Goal: Complete application form

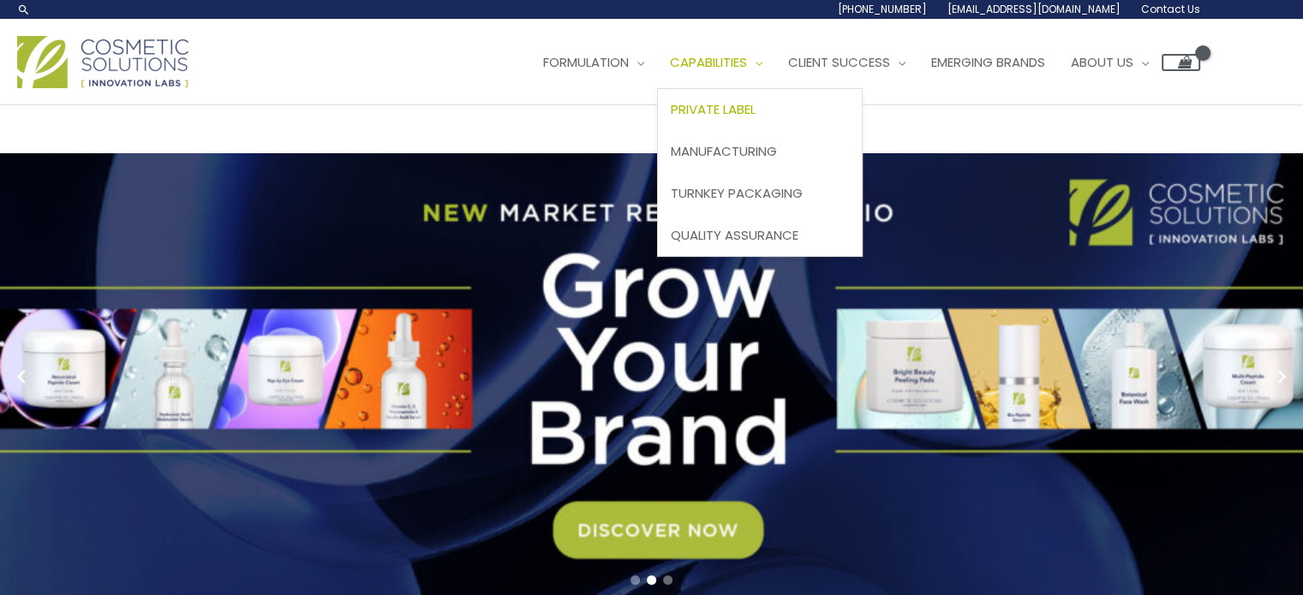
click at [755, 108] on span "Private Label" at bounding box center [713, 109] width 85 height 18
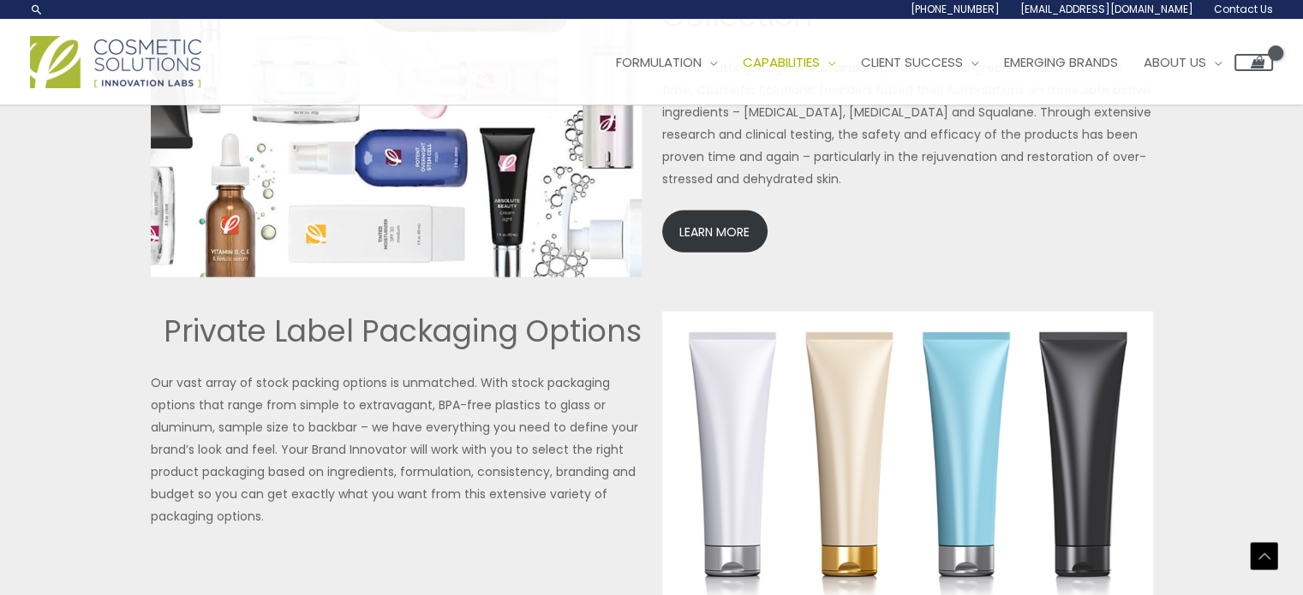
scroll to position [3837, 0]
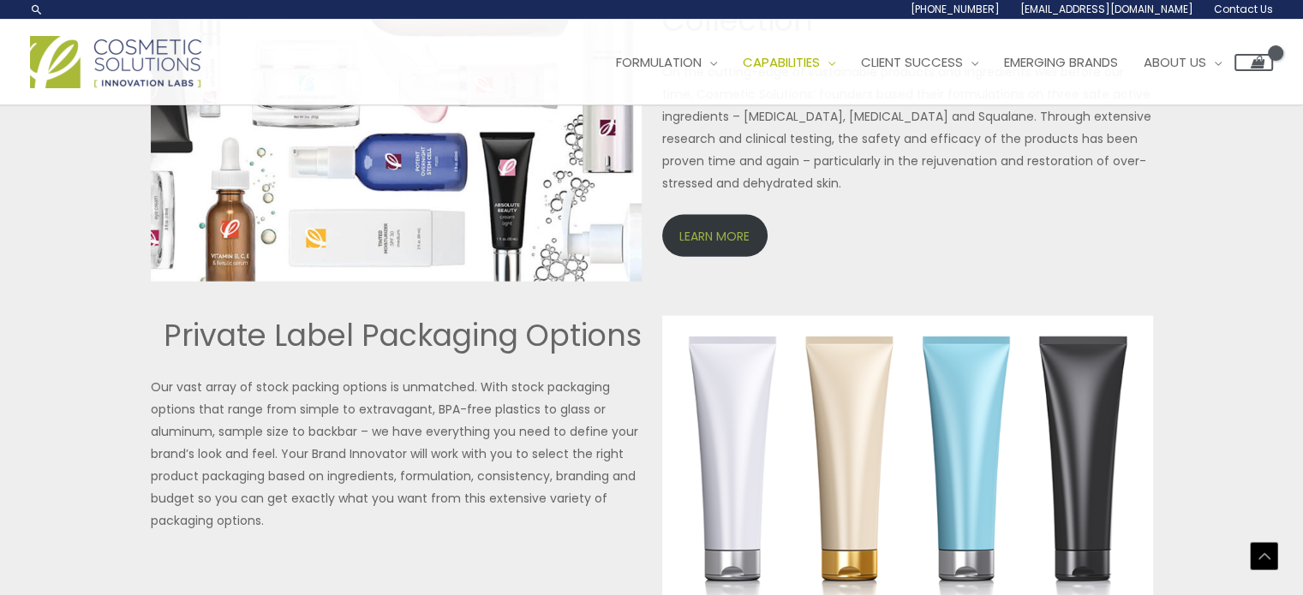
click at [704, 231] on link "LEARN MORE" at bounding box center [714, 236] width 105 height 42
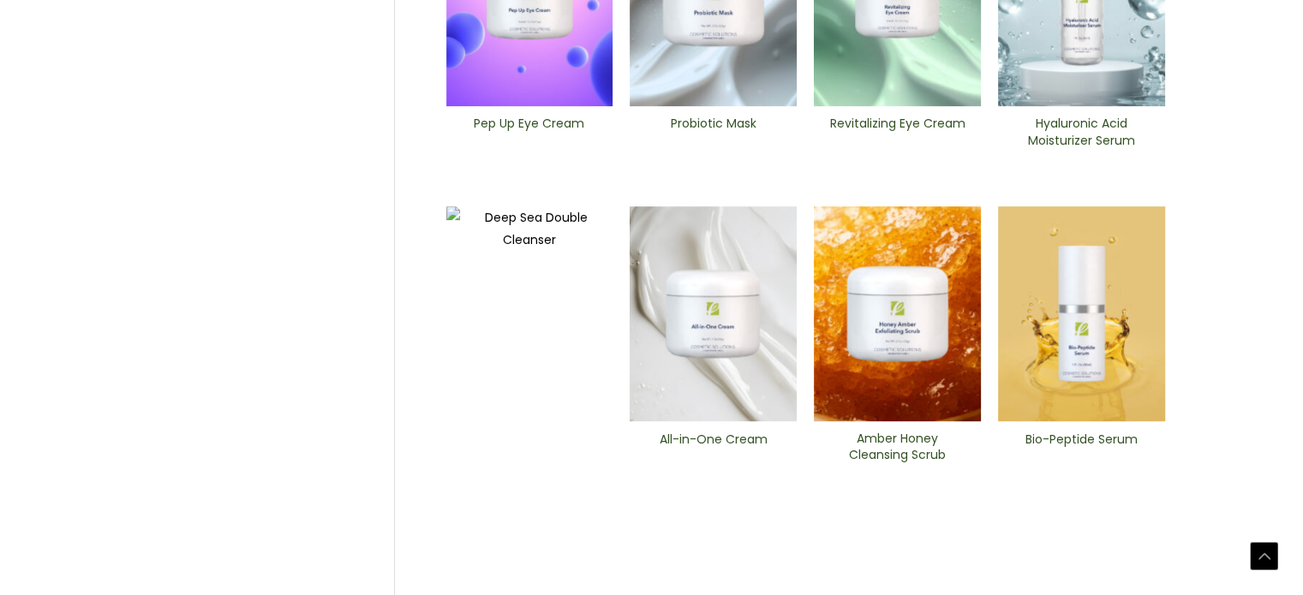
scroll to position [685, 0]
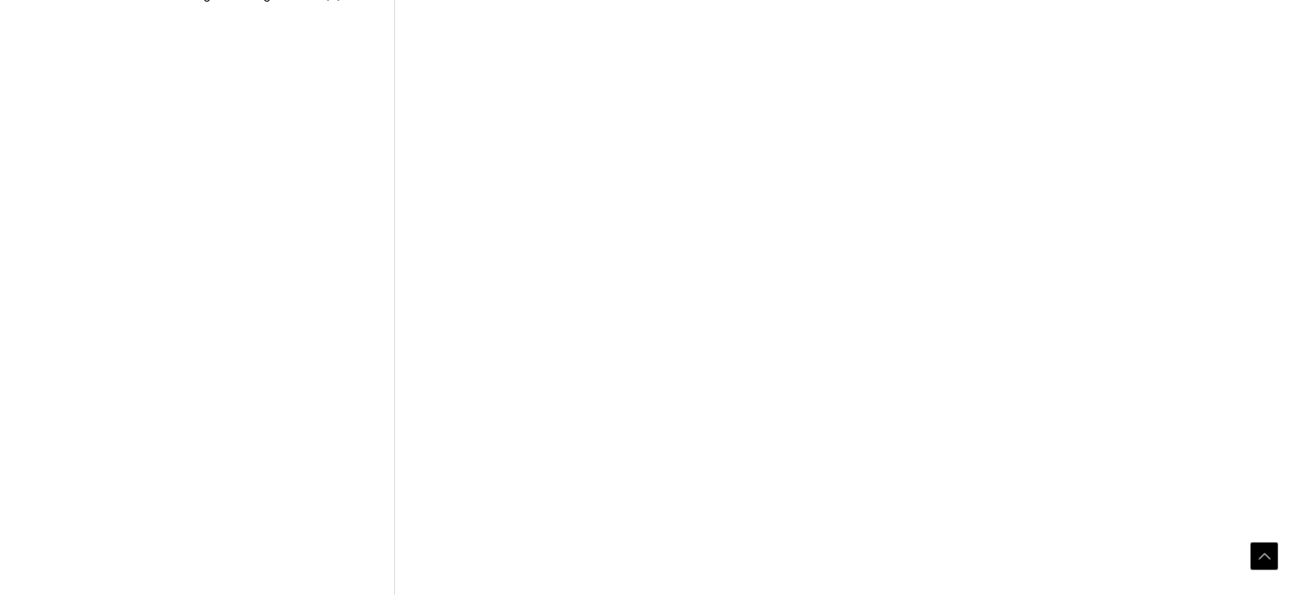
scroll to position [685, 0]
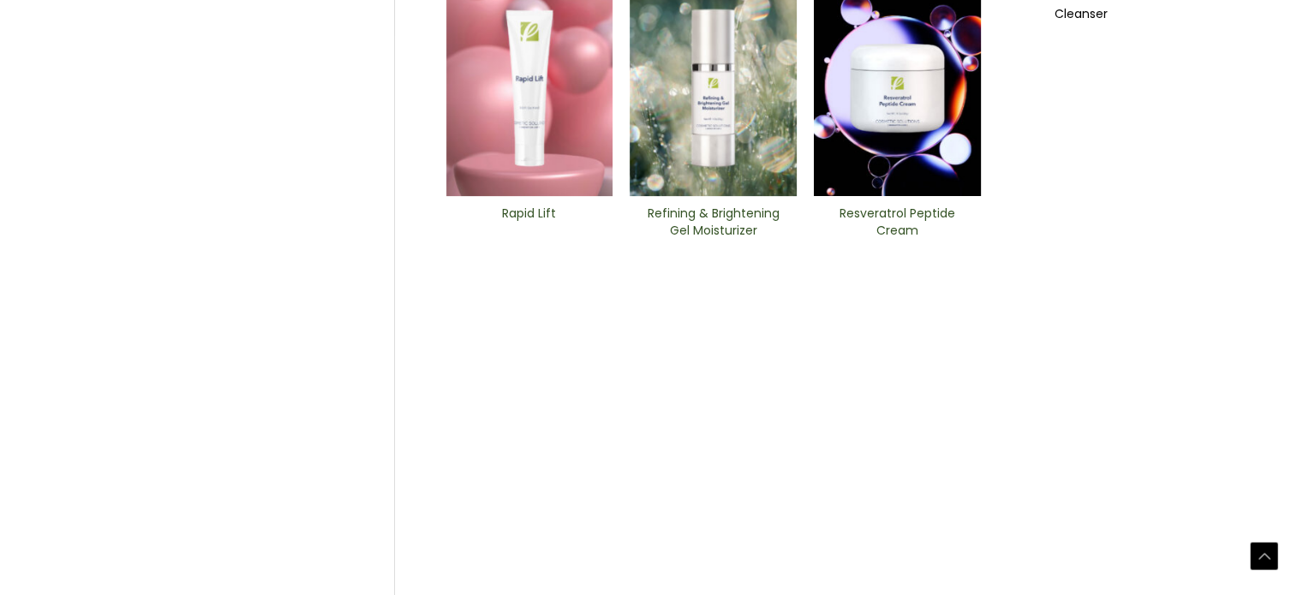
scroll to position [685, 0]
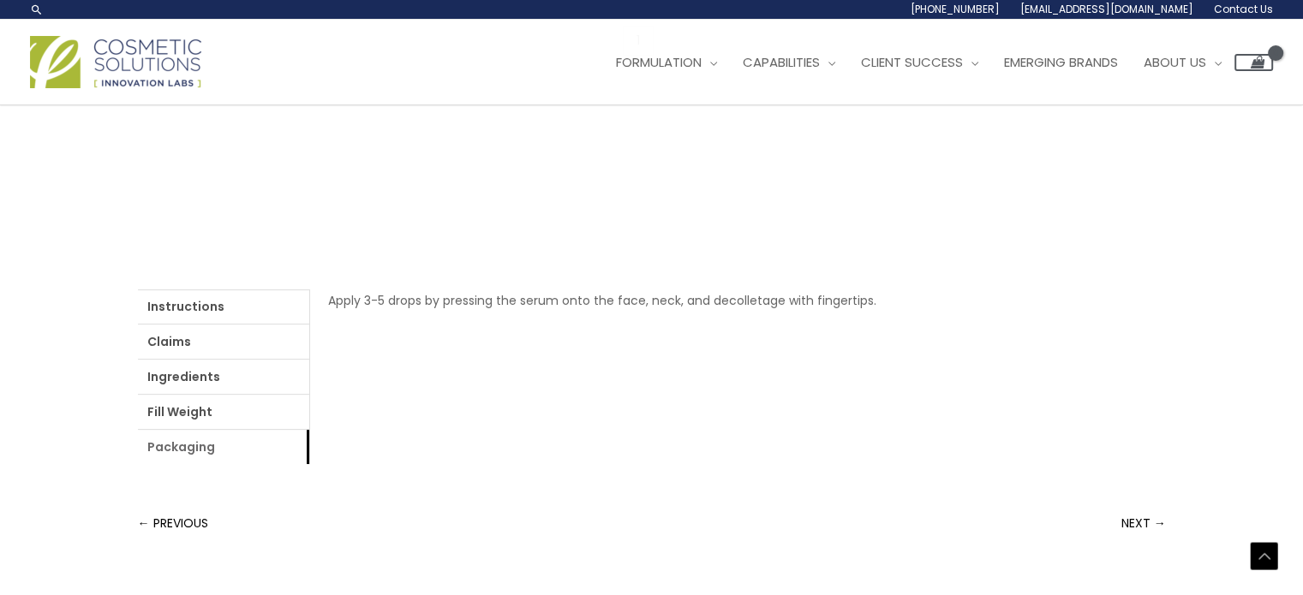
scroll to position [501, 0]
click at [224, 444] on link "Packaging" at bounding box center [223, 453] width 171 height 34
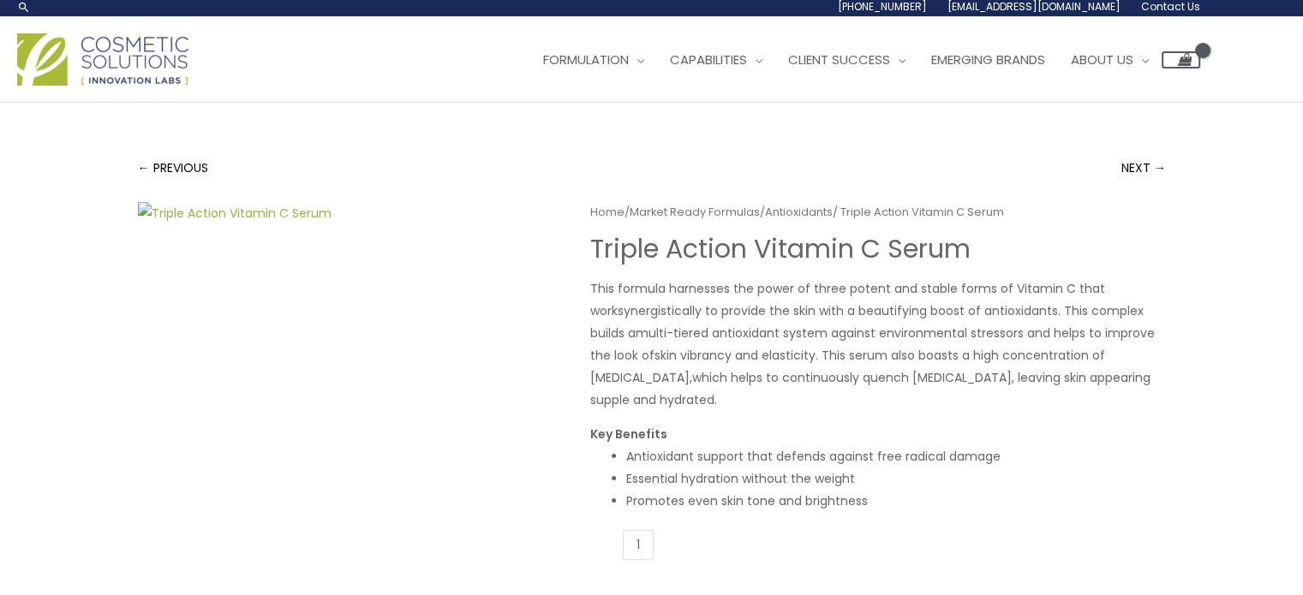
scroll to position [0, 0]
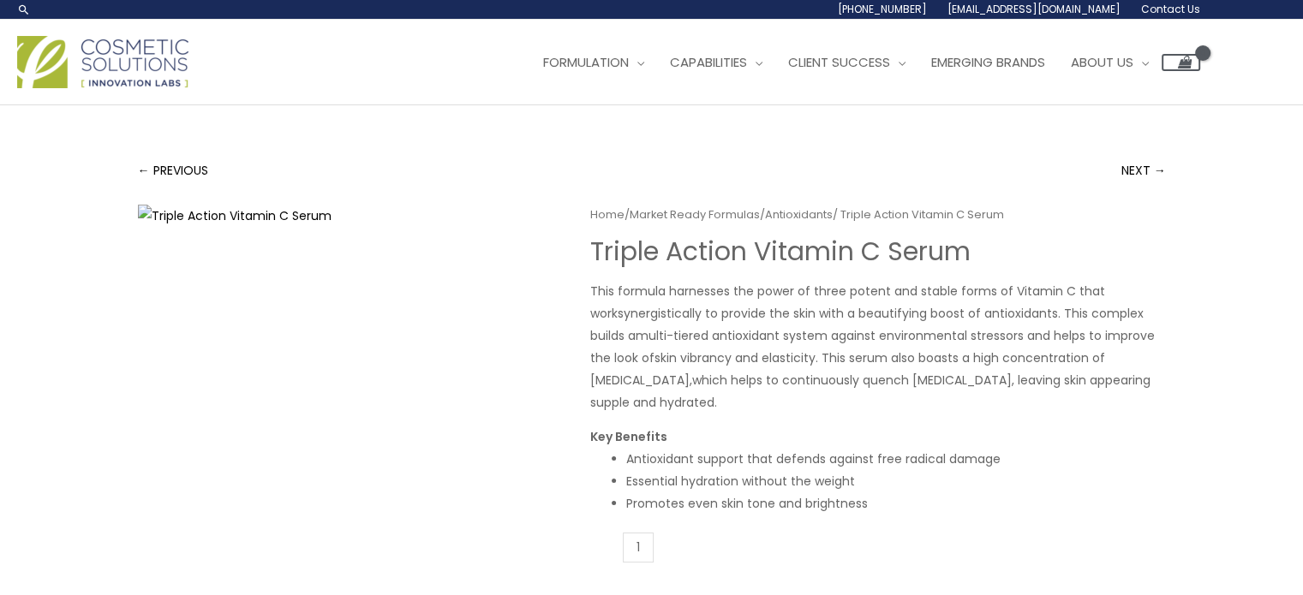
click at [1150, 9] on span "Contact Us" at bounding box center [1170, 9] width 59 height 15
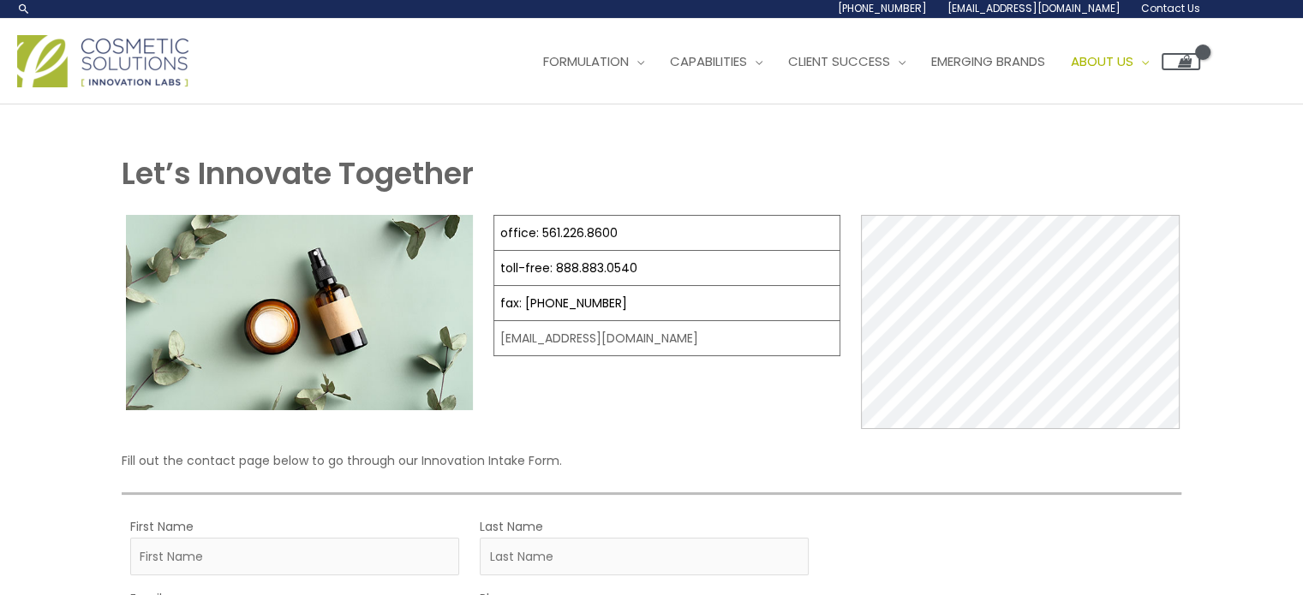
scroll to position [343, 0]
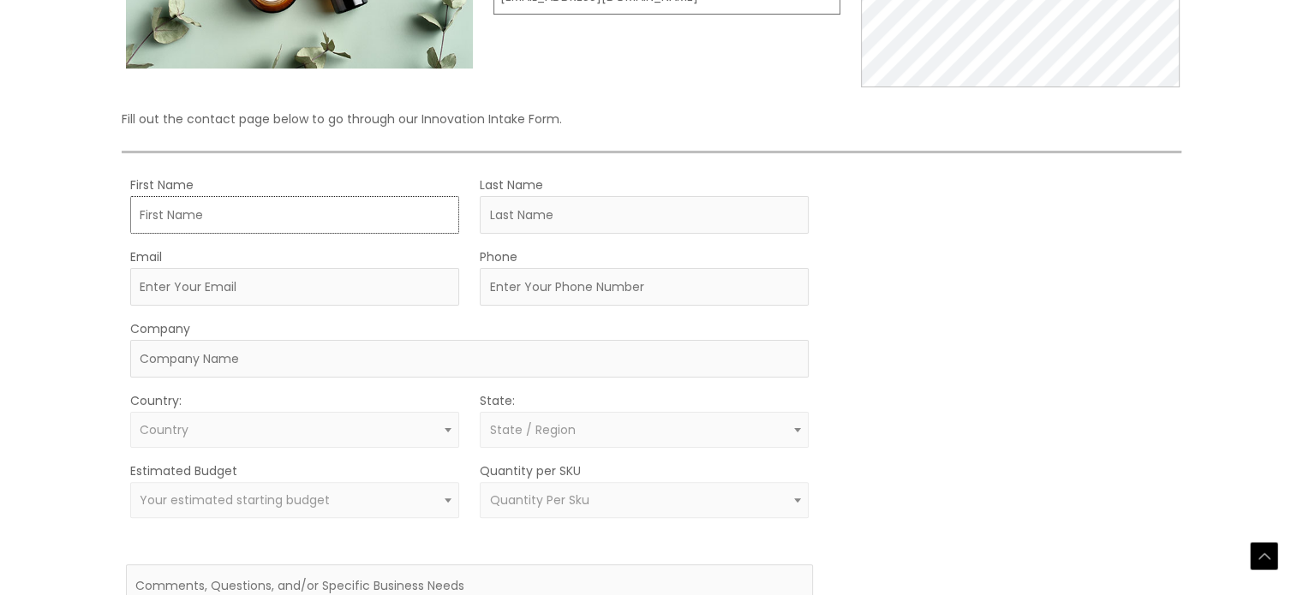
click at [257, 218] on input "First Name" at bounding box center [294, 215] width 329 height 38
type input "Jackson"
type input "phillips"
type input "Jacksonamazonacc@gmail.com"
click at [490, 287] on input "19046253012" at bounding box center [644, 287] width 329 height 38
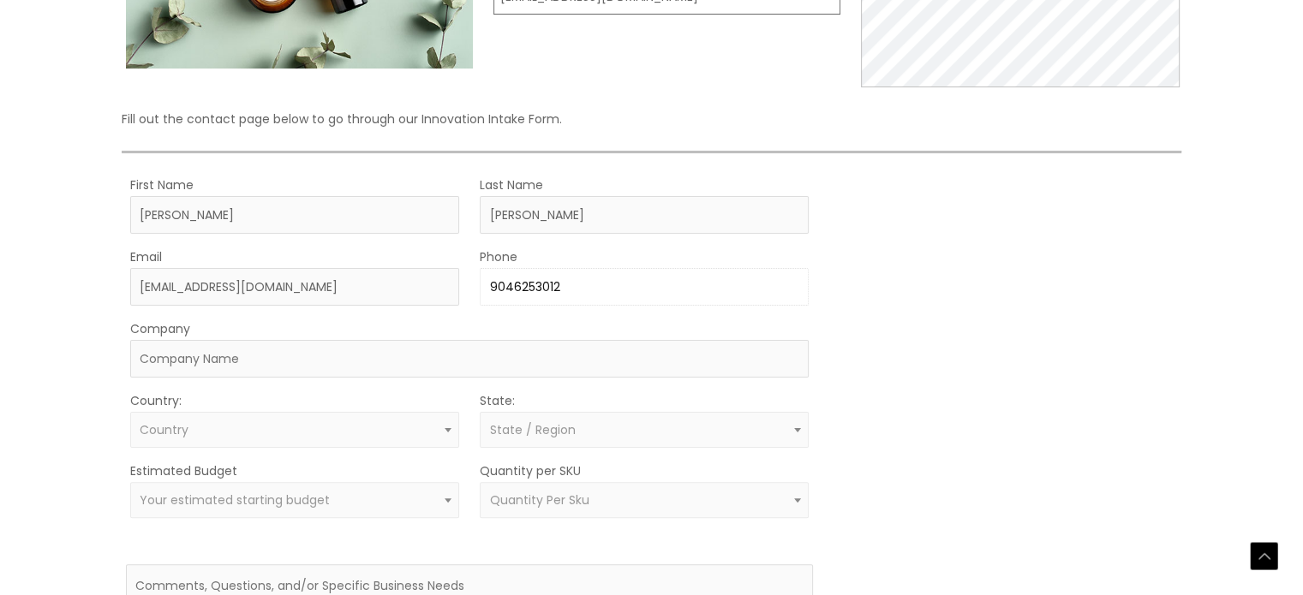
type input "9046253012"
click at [247, 290] on input "Jacksonamazonacc@gmail.com" at bounding box center [294, 287] width 329 height 38
click at [248, 289] on input "Jacksonamazonacc@gmail.com" at bounding box center [294, 287] width 329 height 38
drag, startPoint x: 248, startPoint y: 289, endPoint x: 241, endPoint y: 305, distance: 16.9
click at [247, 289] on input "Jacksonamazonacc@gmail.com" at bounding box center [294, 287] width 329 height 38
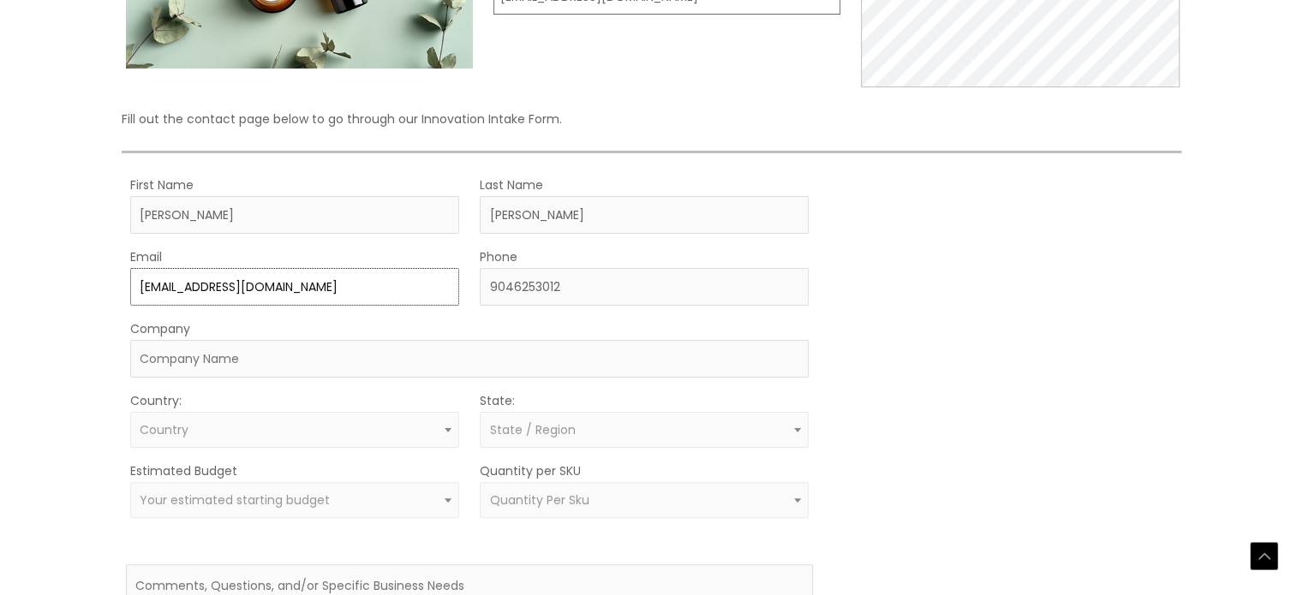
click at [370, 277] on input "Jacksonamazonacc@gmail.com" at bounding box center [294, 287] width 329 height 38
click at [370, 276] on input "Jacksonamazonacc@gmail.com" at bounding box center [294, 287] width 329 height 38
click at [370, 273] on input "Jacksonamazonacc@gmail.com" at bounding box center [294, 287] width 329 height 38
click at [364, 286] on input "Jacksonamazonacc@gmail.com" at bounding box center [294, 287] width 329 height 38
click at [362, 289] on input "Jacksonamazonacc@gmail.com" at bounding box center [294, 287] width 329 height 38
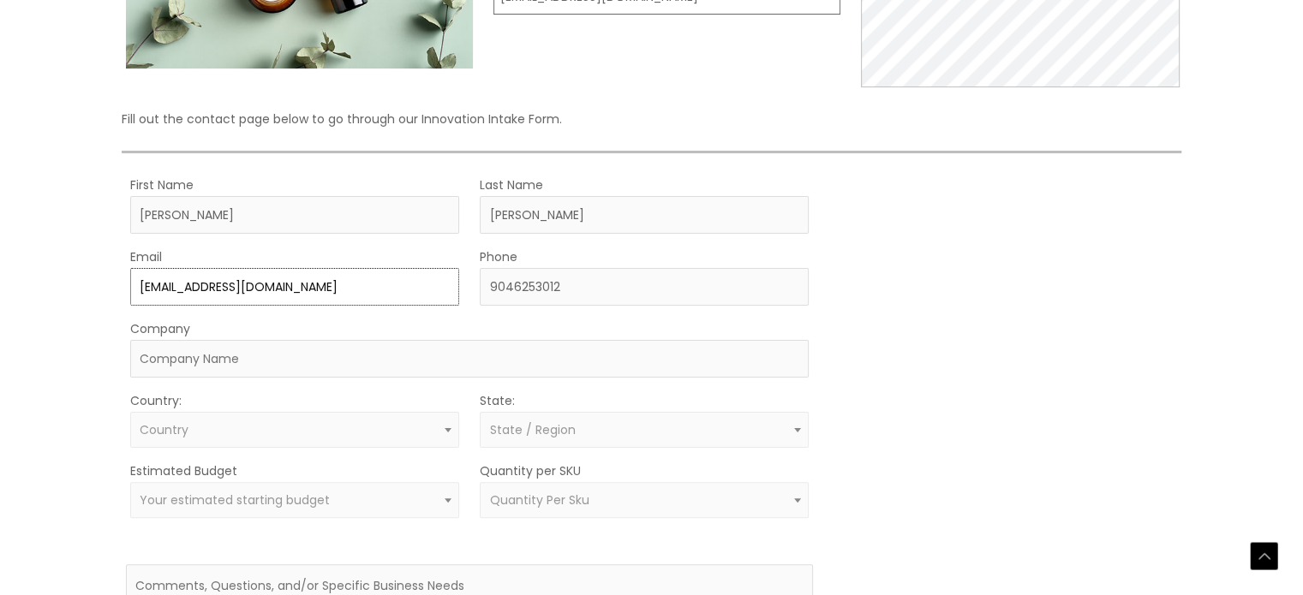
click at [362, 289] on input "Jacksonamazonacc@gmail.com" at bounding box center [294, 287] width 329 height 38
type input "J"
type input "Lunallecosmetics@gmail.com"
click at [302, 365] on input "Company" at bounding box center [469, 359] width 678 height 38
type input "Lunalle Cosmetics"
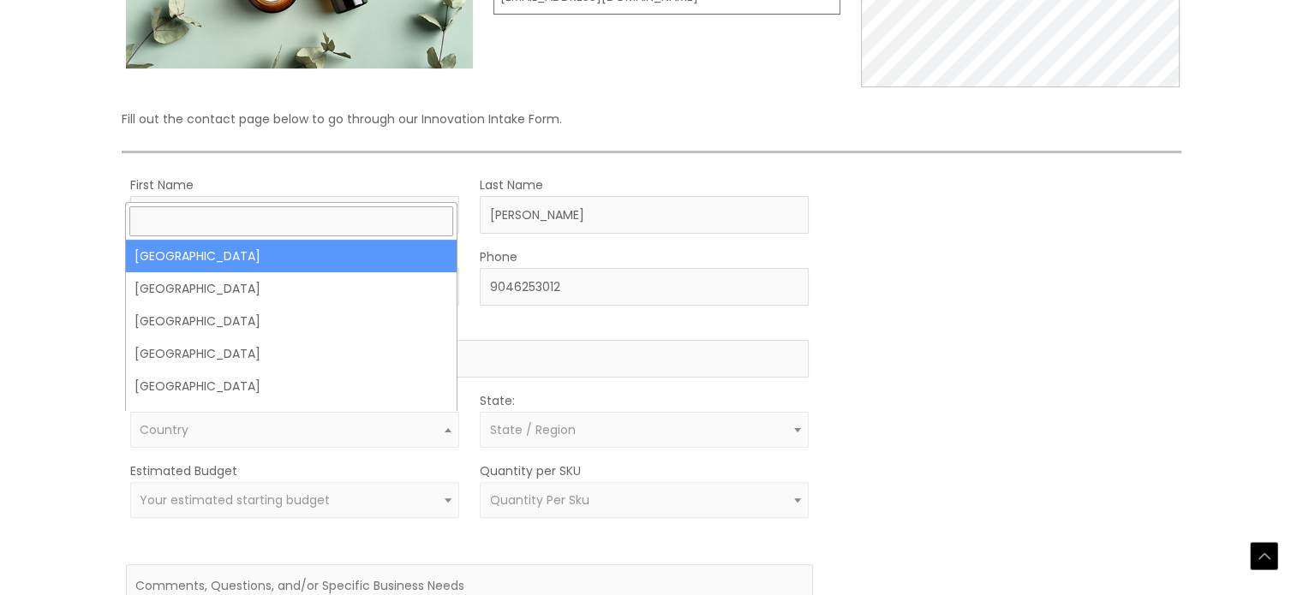
click at [375, 430] on span "Country" at bounding box center [294, 430] width 309 height 16
select select "United States"
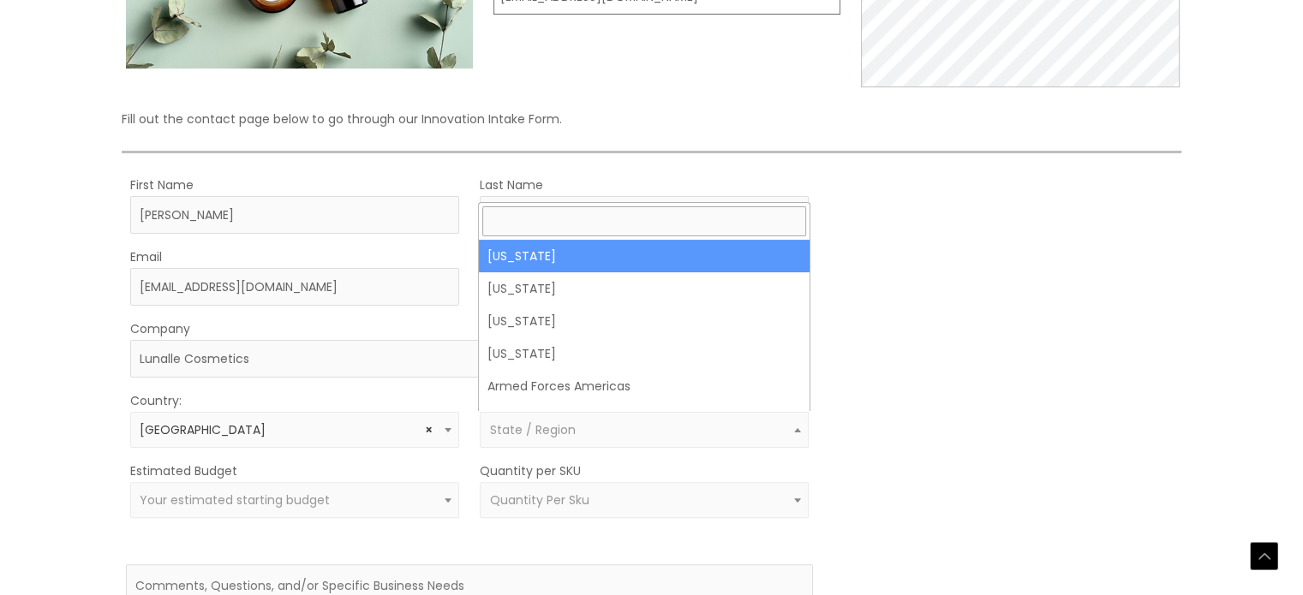
click at [558, 435] on span "State / Region" at bounding box center [532, 429] width 86 height 17
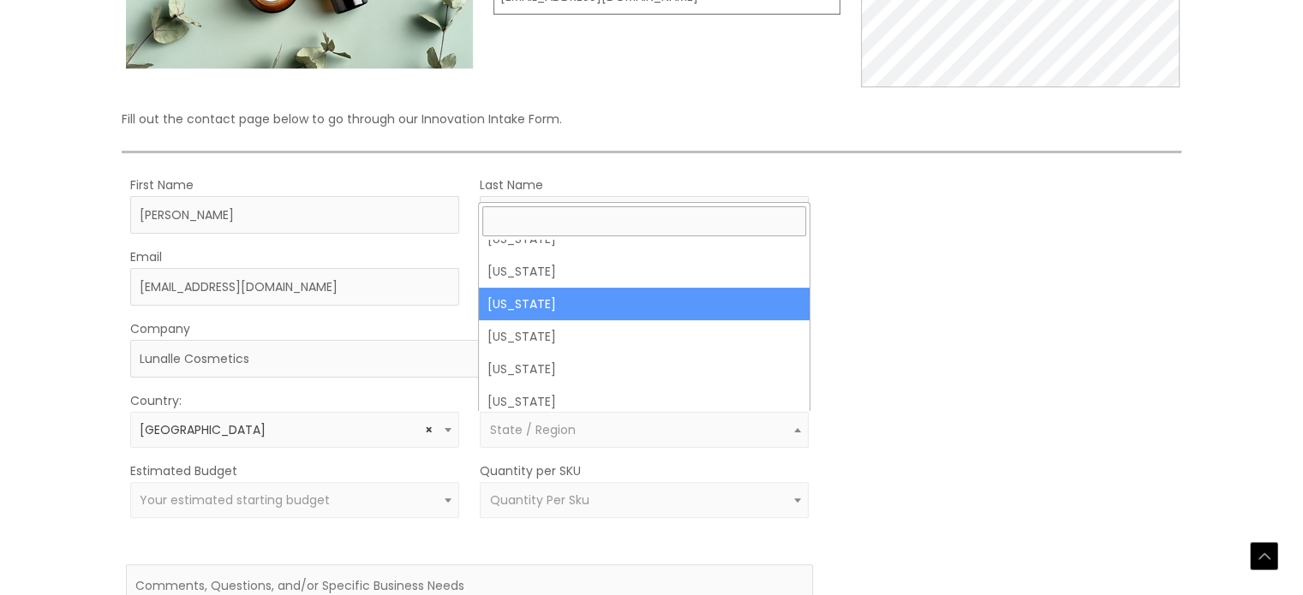
select select "Florida"
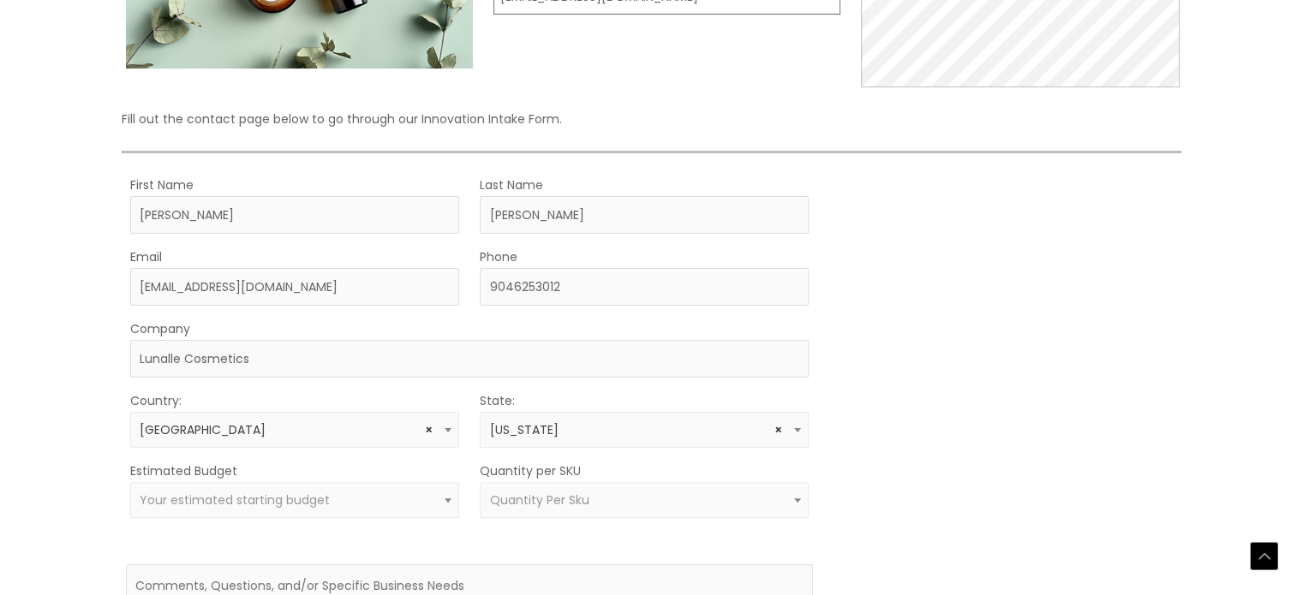
click at [373, 500] on span "Your estimated starting budget" at bounding box center [294, 500] width 309 height 16
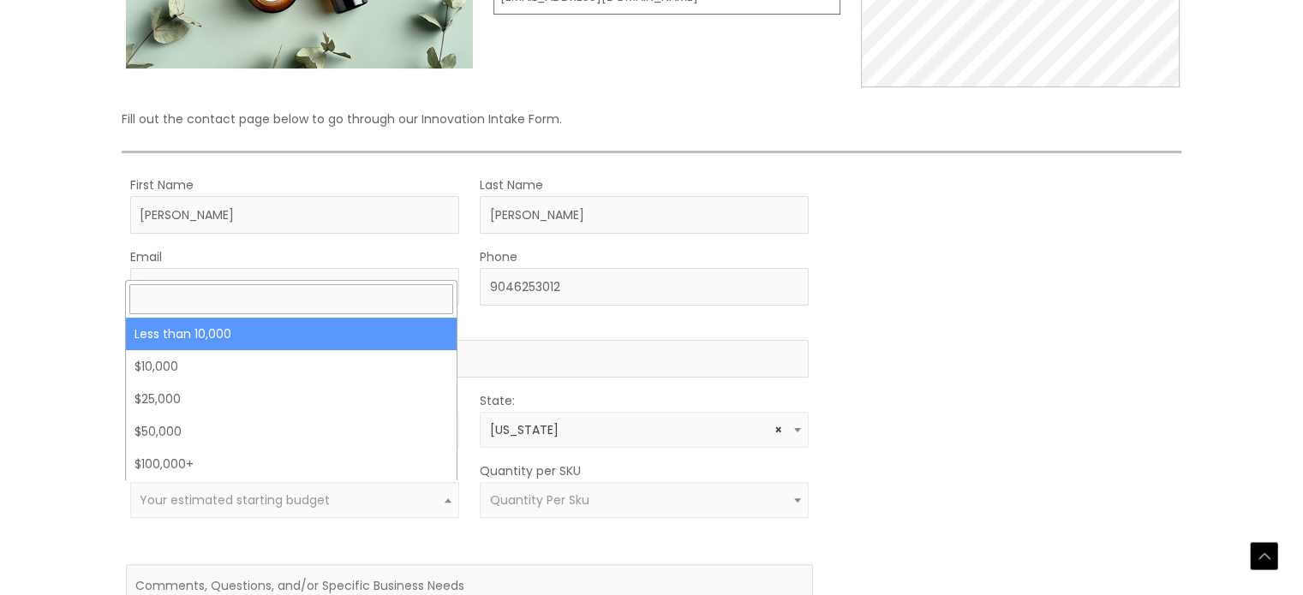
select select "-10000"
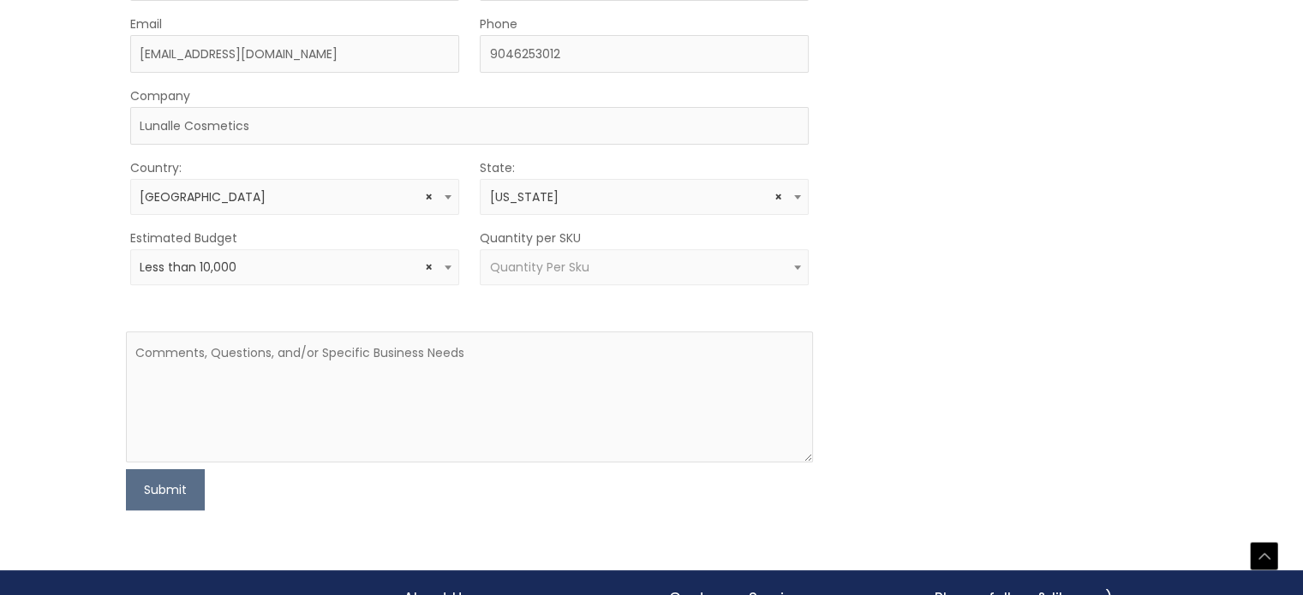
scroll to position [600, 0]
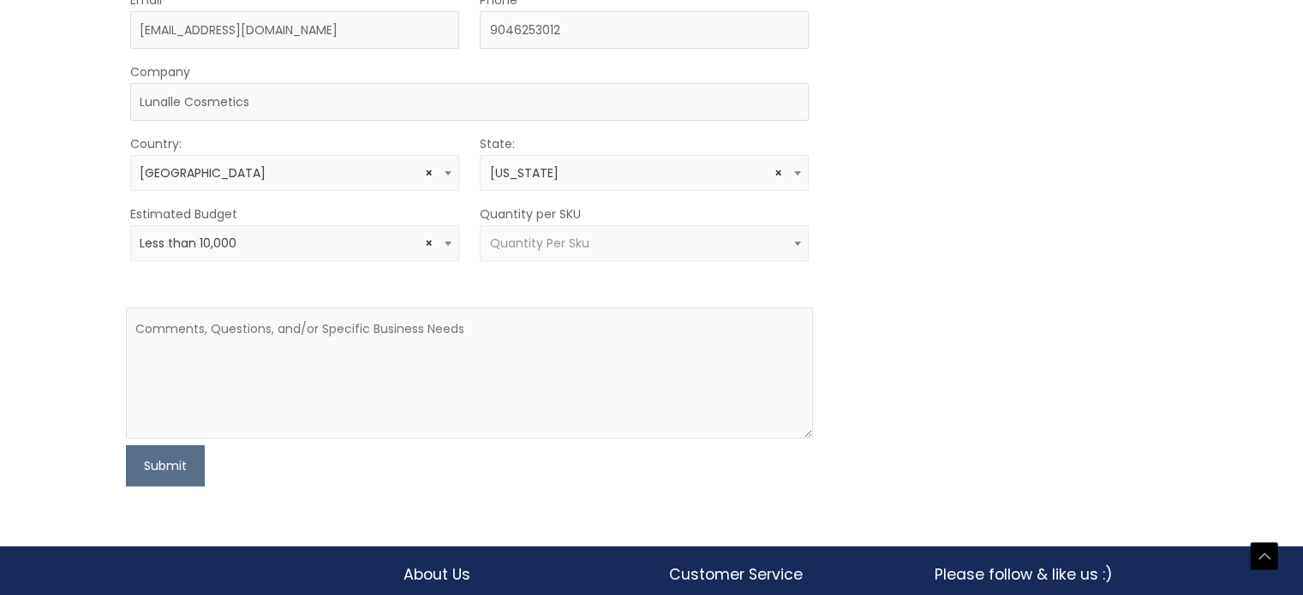
click at [530, 250] on span "Quantity Per Sku" at bounding box center [644, 243] width 329 height 36
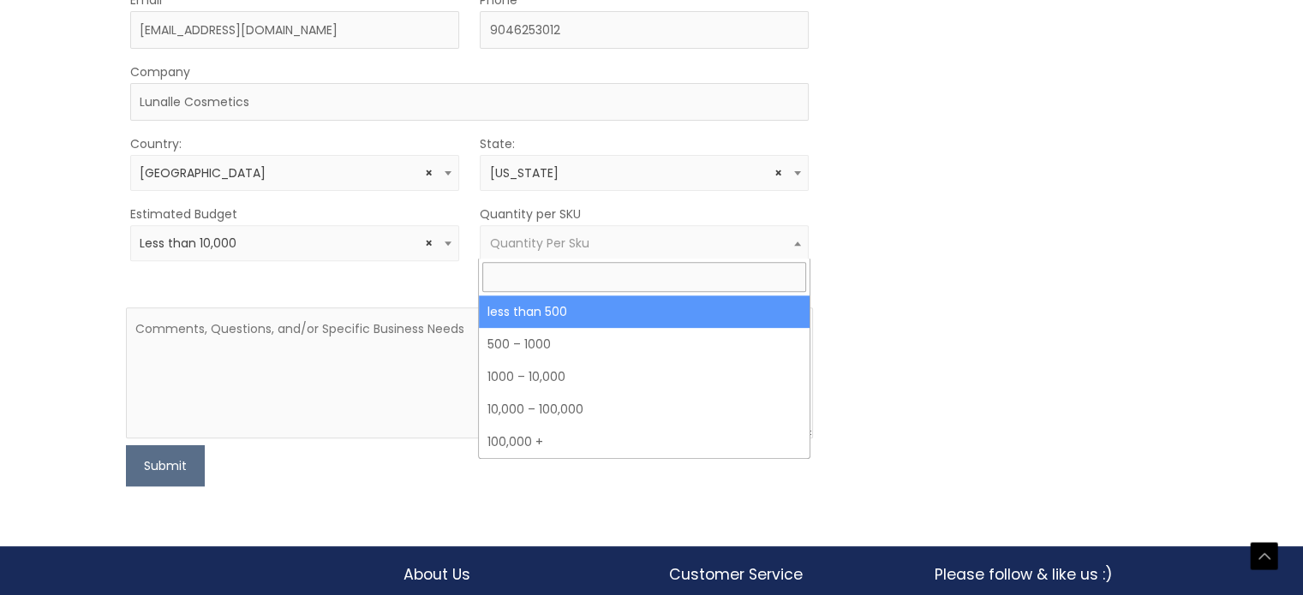
select select "3"
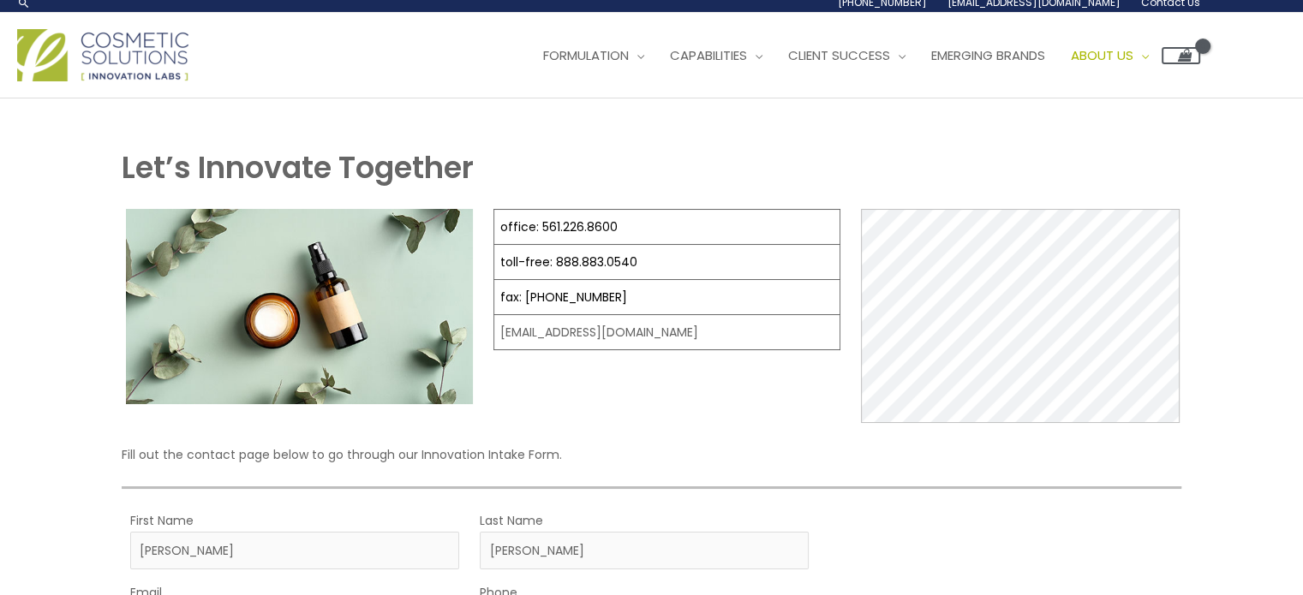
scroll to position [0, 0]
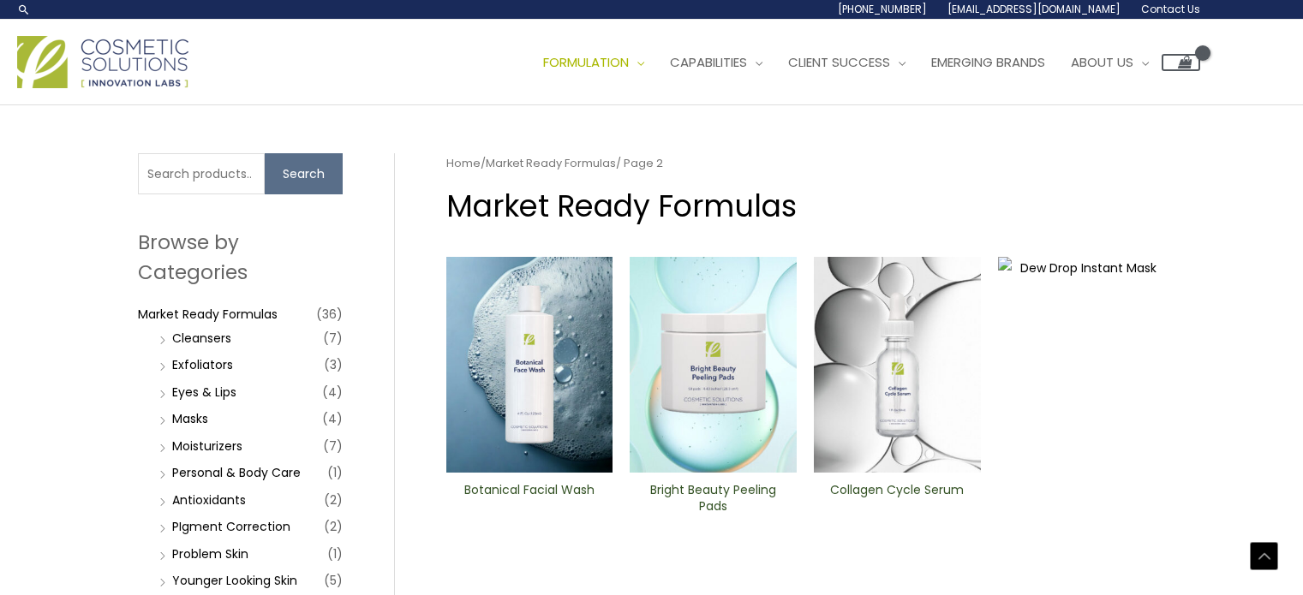
scroll to position [685, 0]
